Goal: Information Seeking & Learning: Learn about a topic

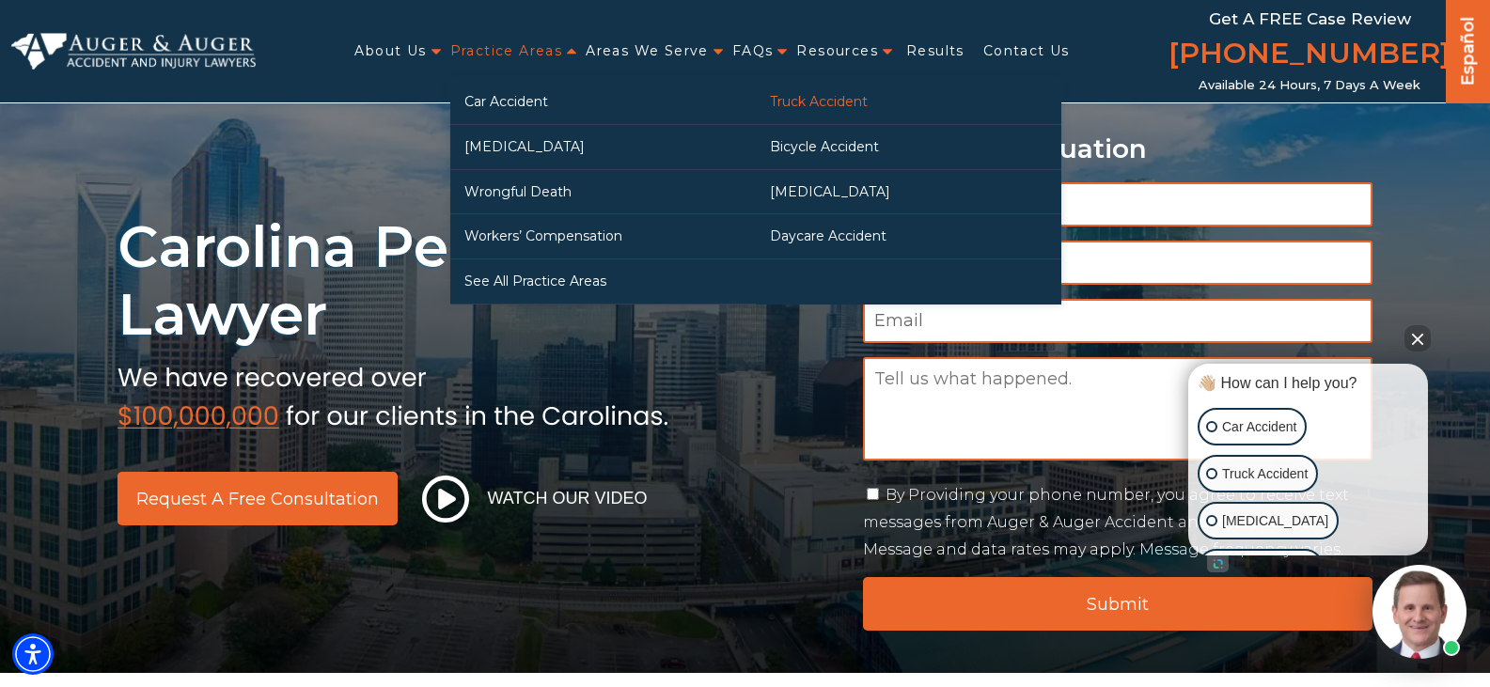
click at [870, 108] on link "Truck Accident" at bounding box center [909, 102] width 306 height 44
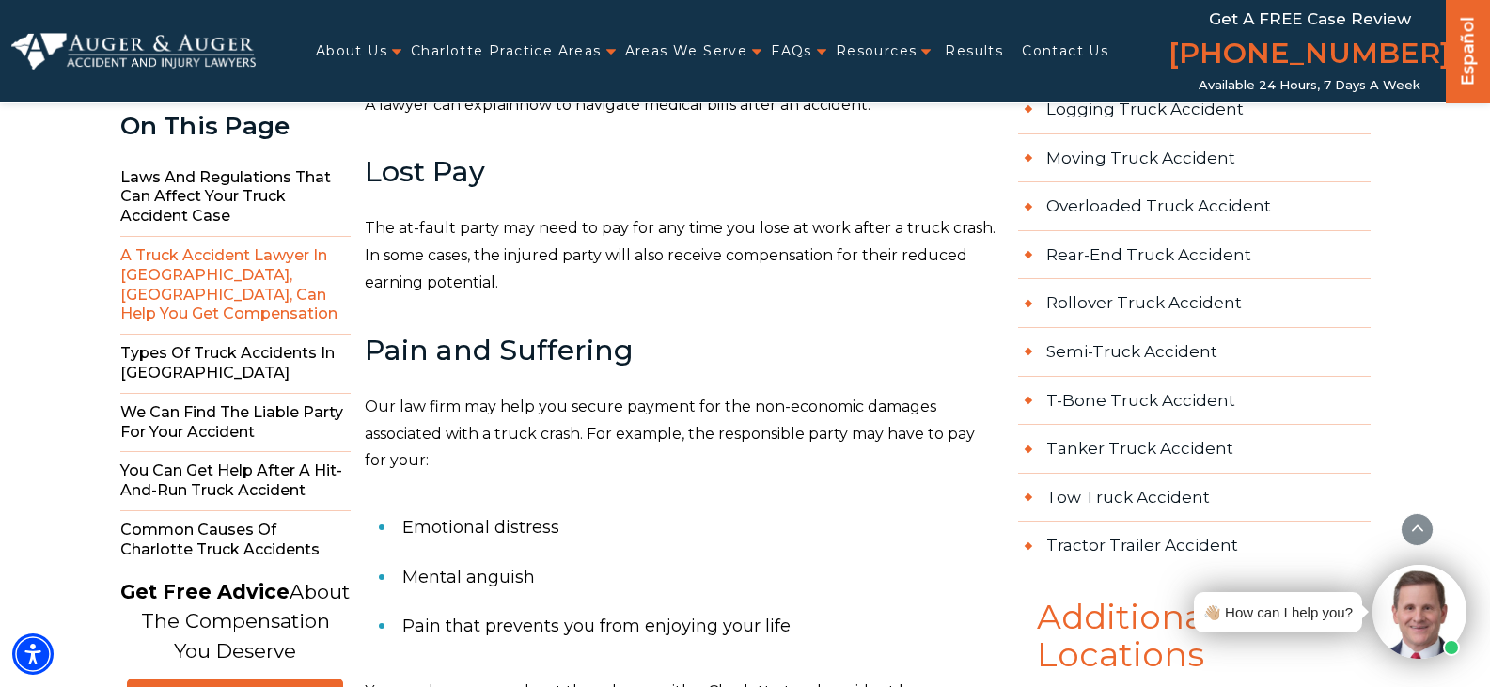
scroll to position [1786, 0]
